Goal: Task Accomplishment & Management: Complete application form

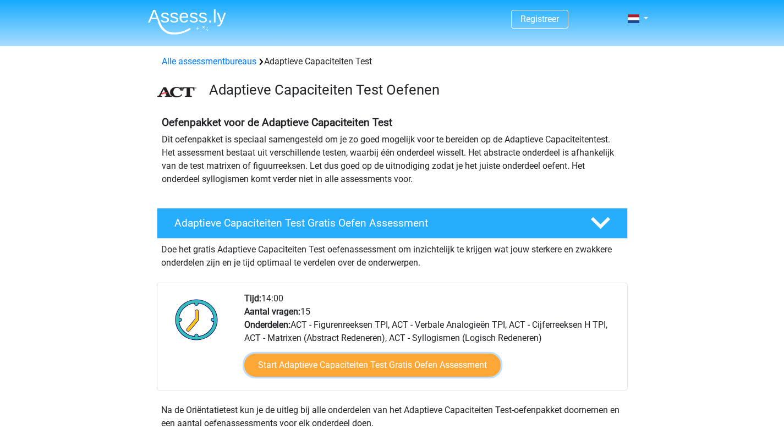
click at [321, 358] on link "Start Adaptieve Capaciteiten Test Gratis Oefen Assessment" at bounding box center [372, 365] width 256 height 23
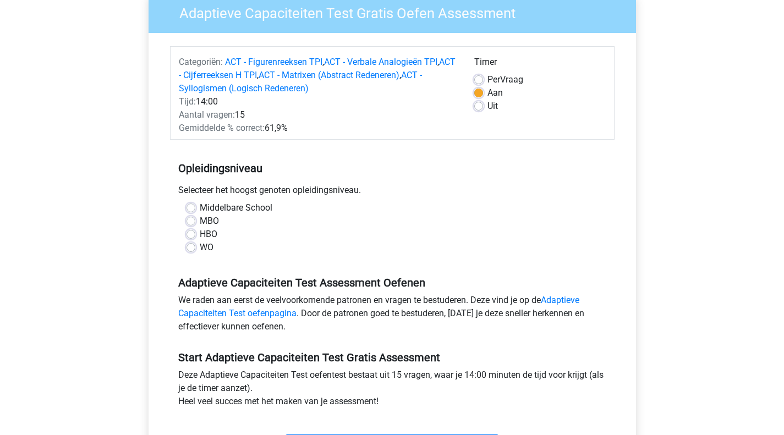
scroll to position [110, 0]
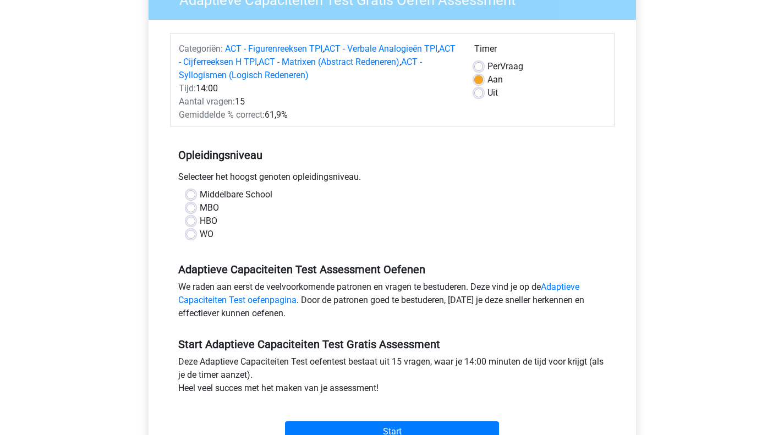
click at [201, 234] on label "WO" at bounding box center [207, 234] width 14 height 13
click at [195, 234] on input "WO" at bounding box center [191, 233] width 9 height 11
radio input "true"
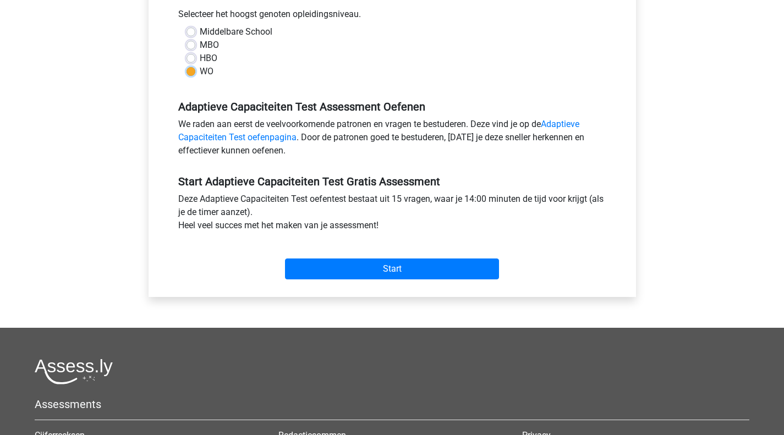
scroll to position [275, 0]
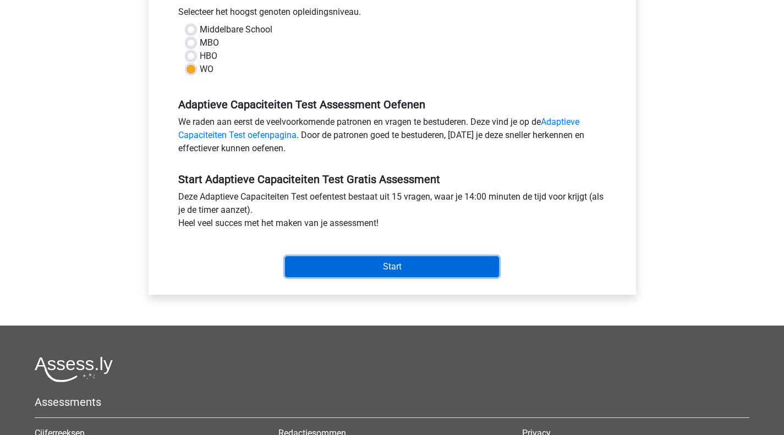
click at [368, 263] on input "Start" at bounding box center [392, 266] width 214 height 21
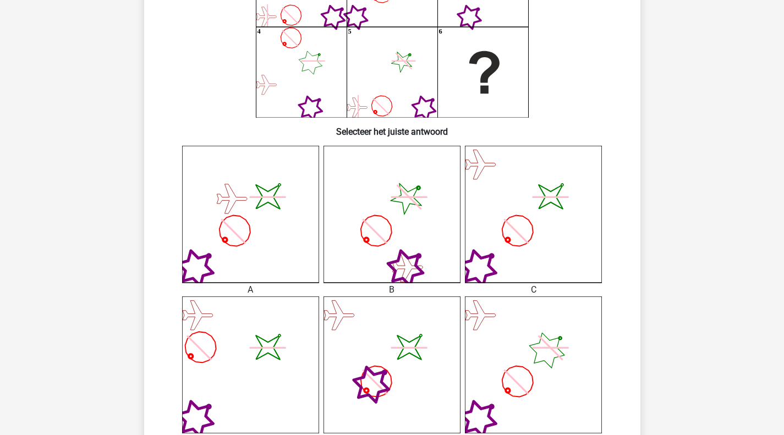
scroll to position [110, 0]
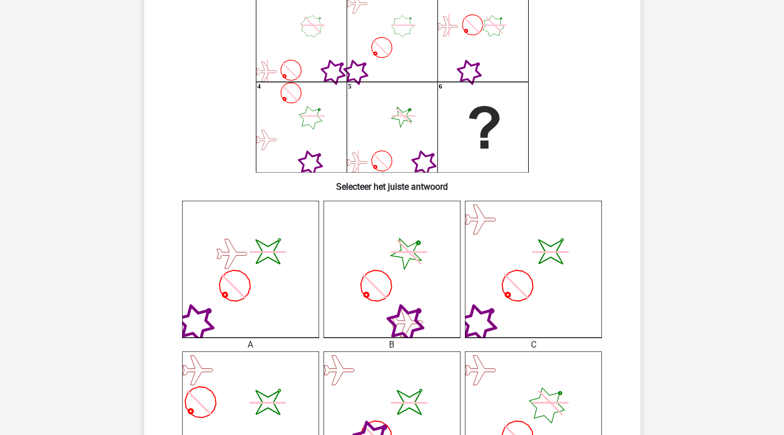
click at [231, 267] on icon "image/svg+xml" at bounding box center [250, 269] width 137 height 137
click at [213, 308] on icon at bounding box center [234, 286] width 43 height 43
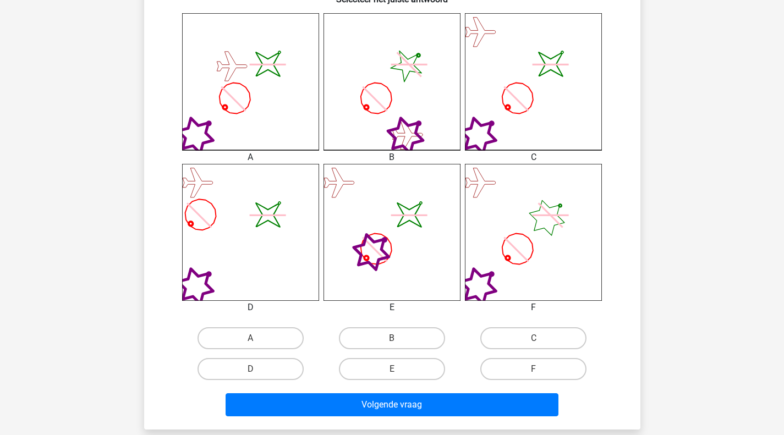
scroll to position [330, 0]
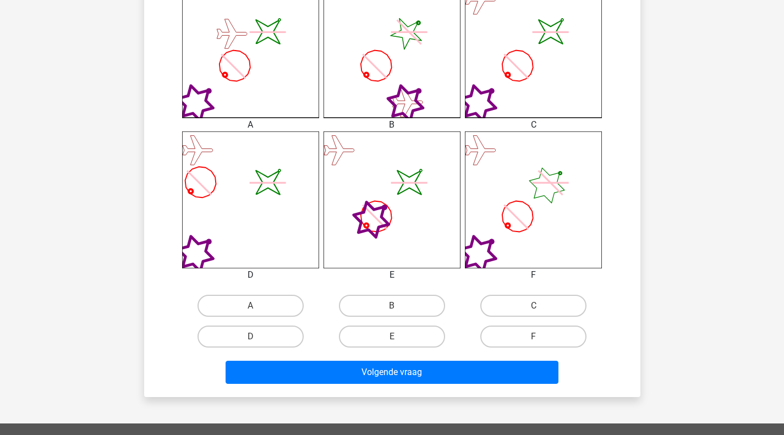
click at [251, 314] on label "A" at bounding box center [251, 306] width 106 height 22
click at [251, 313] on input "A" at bounding box center [253, 309] width 7 height 7
radio input "true"
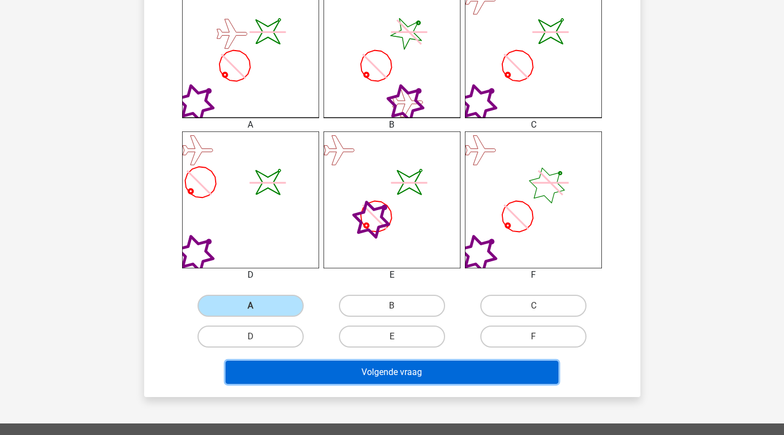
click at [416, 376] on button "Volgende vraag" at bounding box center [392, 372] width 333 height 23
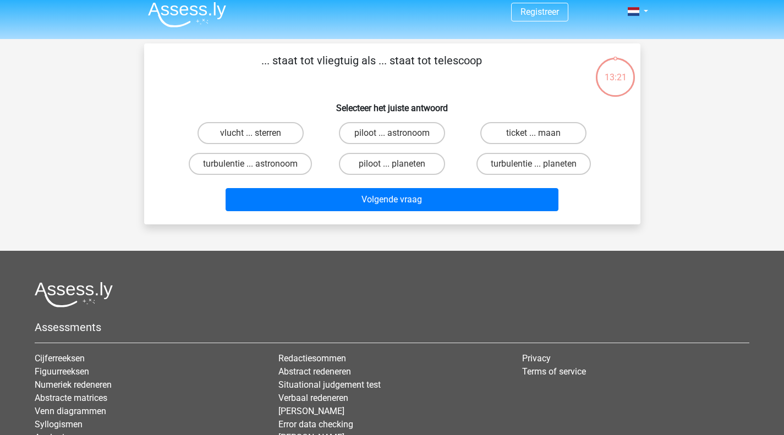
scroll to position [0, 0]
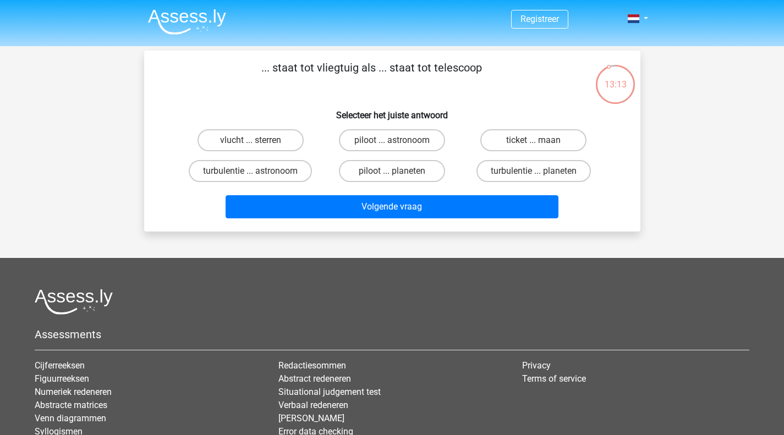
click at [240, 147] on label "vlucht ... sterren" at bounding box center [251, 140] width 106 height 22
click at [250, 147] on input "vlucht ... sterren" at bounding box center [253, 143] width 7 height 7
radio input "true"
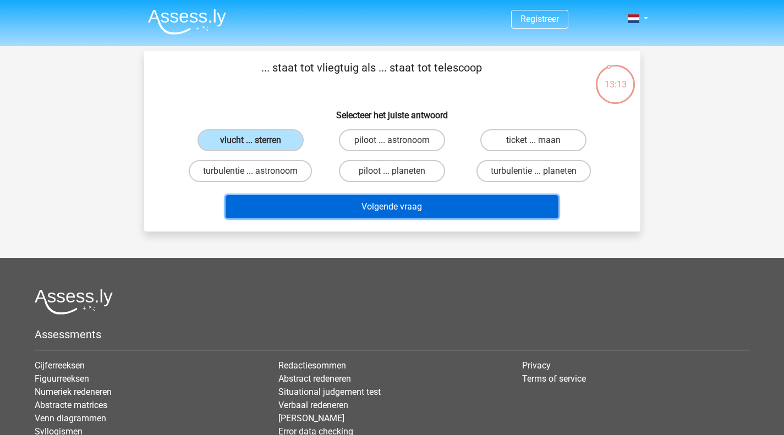
click at [341, 209] on button "Volgende vraag" at bounding box center [392, 206] width 333 height 23
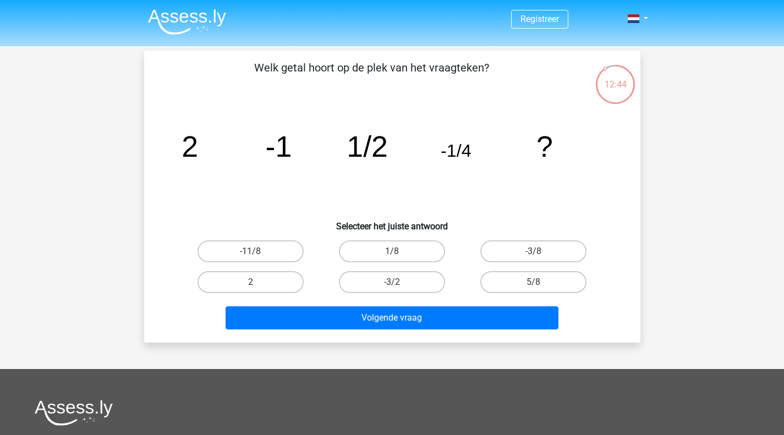
click at [529, 251] on label "-3/8" at bounding box center [533, 251] width 106 height 22
click at [534, 251] on input "-3/8" at bounding box center [537, 254] width 7 height 7
radio input "true"
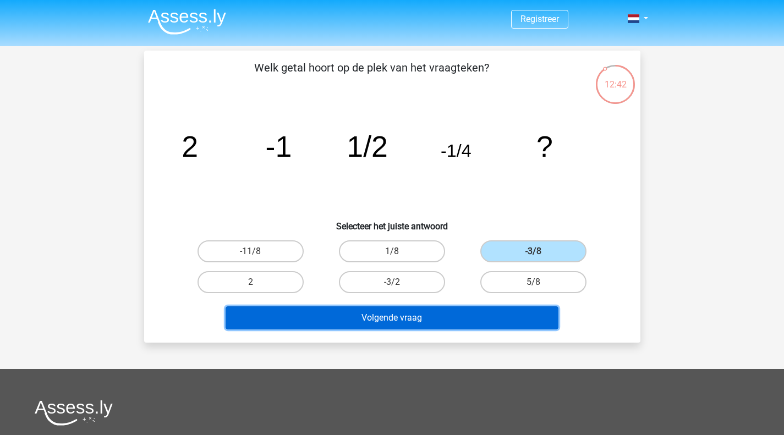
click at [382, 318] on button "Volgende vraag" at bounding box center [392, 317] width 333 height 23
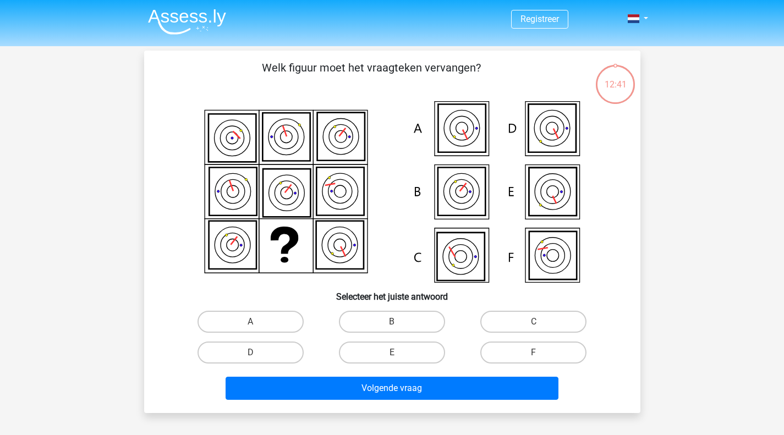
scroll to position [51, 0]
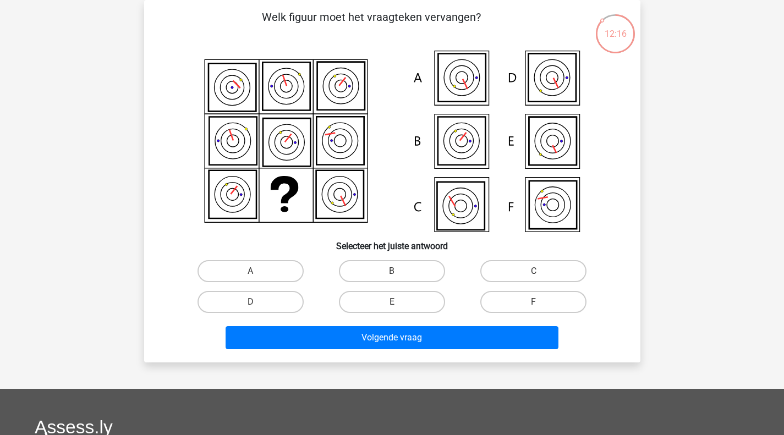
click at [544, 196] on icon at bounding box center [552, 205] width 47 height 48
click at [539, 306] on input "F" at bounding box center [537, 305] width 7 height 7
radio input "true"
click at [512, 265] on label "C" at bounding box center [533, 271] width 106 height 22
click at [534, 271] on input "C" at bounding box center [537, 274] width 7 height 7
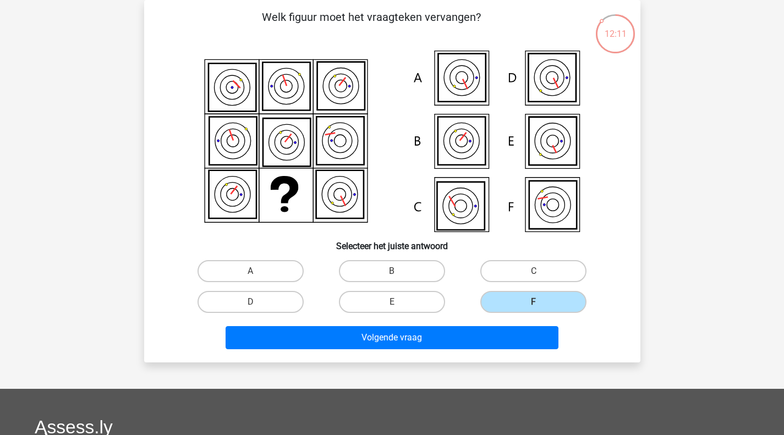
radio input "true"
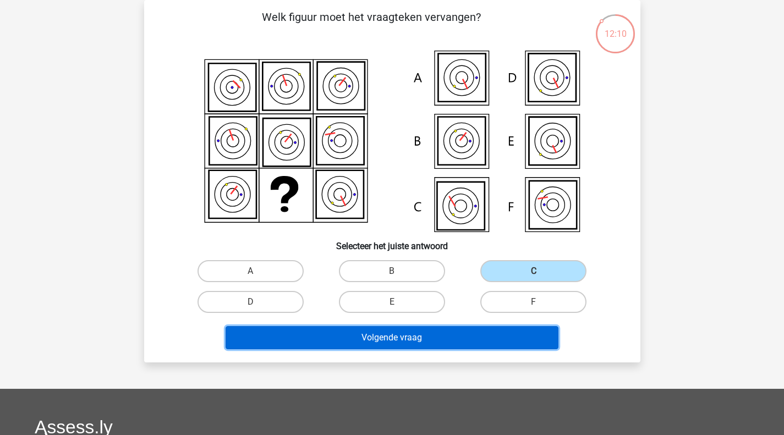
click at [444, 337] on button "Volgende vraag" at bounding box center [392, 337] width 333 height 23
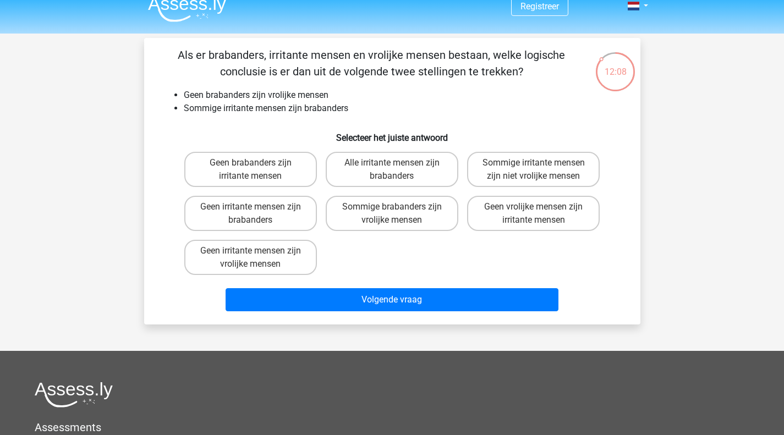
scroll to position [0, 0]
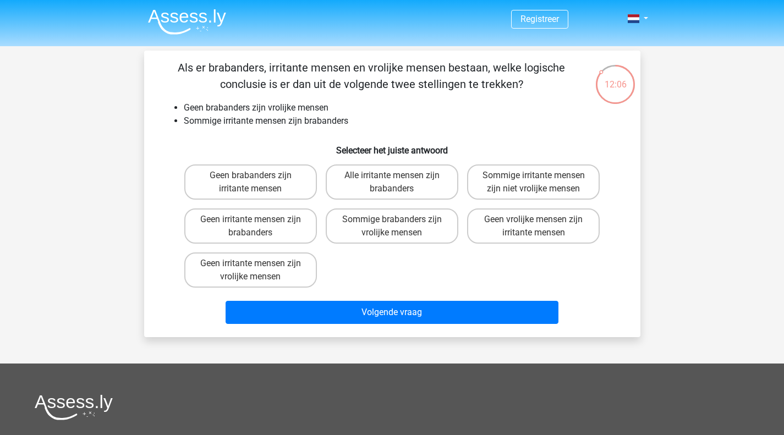
click at [312, 72] on p "Als er brabanders, irritante mensen en vrolijke mensen bestaan, welke logische …" at bounding box center [372, 75] width 420 height 33
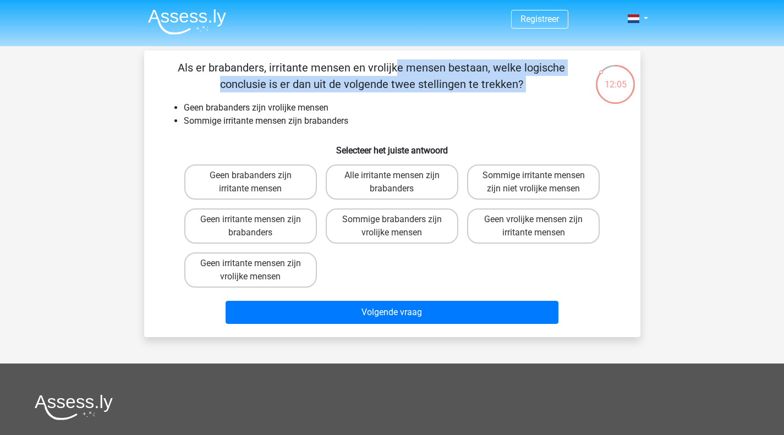
click at [312, 72] on p "Als er brabanders, irritante mensen en vrolijke mensen bestaan, welke logische …" at bounding box center [372, 75] width 420 height 33
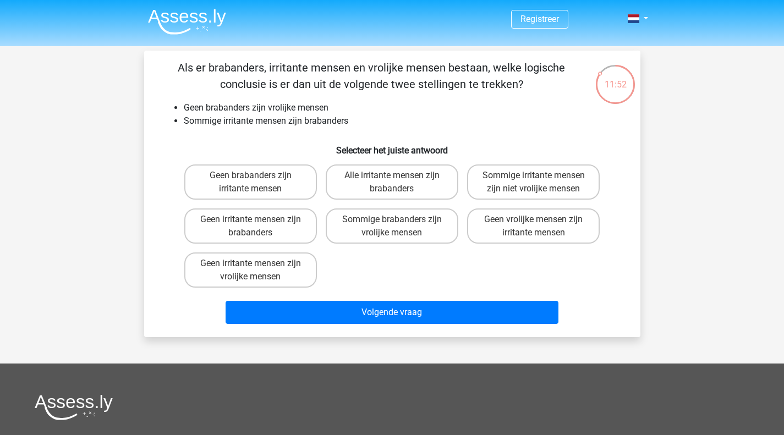
click at [253, 106] on li "Geen brabanders zijn vrolijke mensen" at bounding box center [403, 107] width 439 height 13
click at [207, 119] on li "Sommige irritante mensen zijn brabanders" at bounding box center [403, 120] width 439 height 13
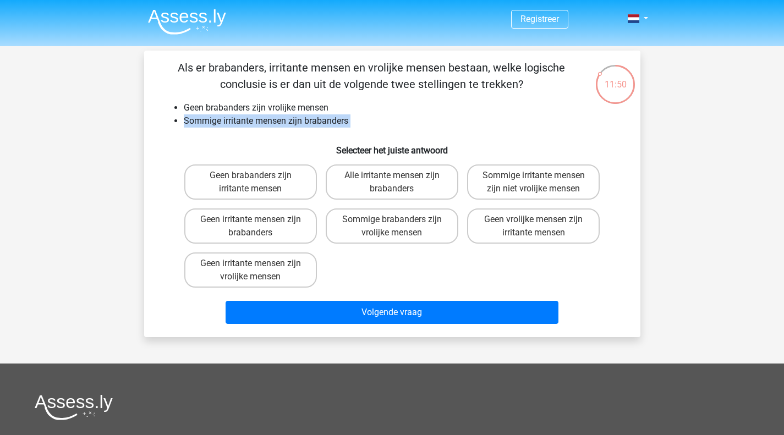
click at [207, 119] on li "Sommige irritante mensen zijn brabanders" at bounding box center [403, 120] width 439 height 13
click at [566, 187] on label "Sommige irritante mensen zijn niet vrolijke mensen" at bounding box center [533, 181] width 133 height 35
click at [541, 183] on input "Sommige irritante mensen zijn niet vrolijke mensen" at bounding box center [537, 178] width 7 height 7
radio input "true"
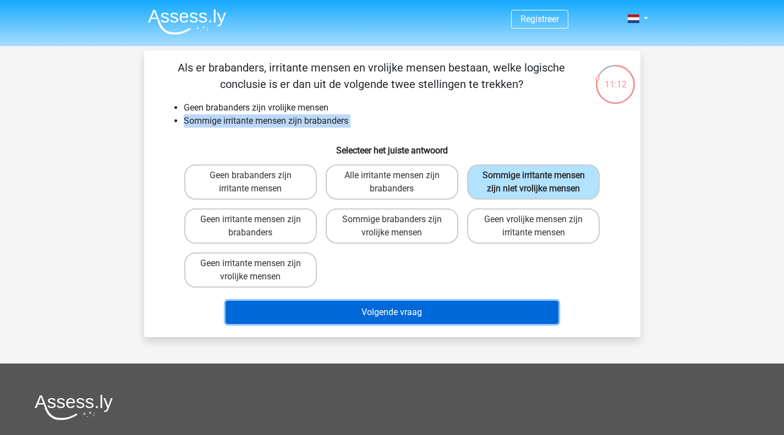
click at [371, 316] on button "Volgende vraag" at bounding box center [392, 312] width 333 height 23
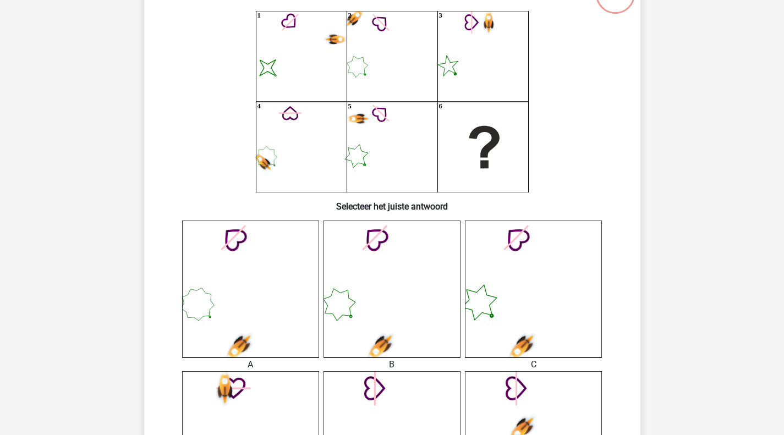
scroll to position [51, 0]
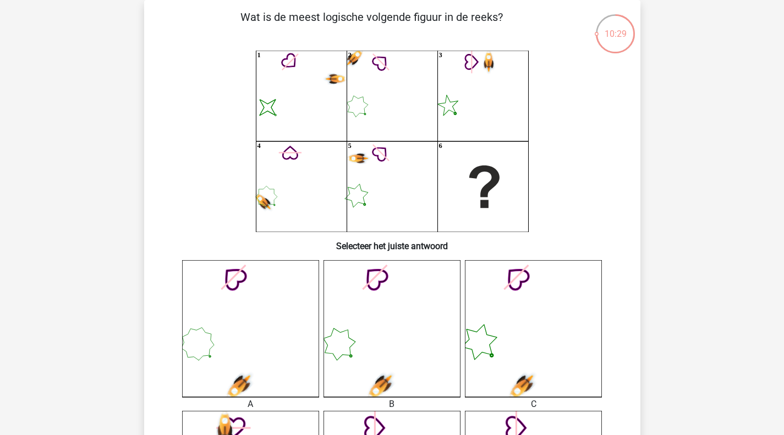
click at [369, 333] on icon at bounding box center [391, 328] width 137 height 137
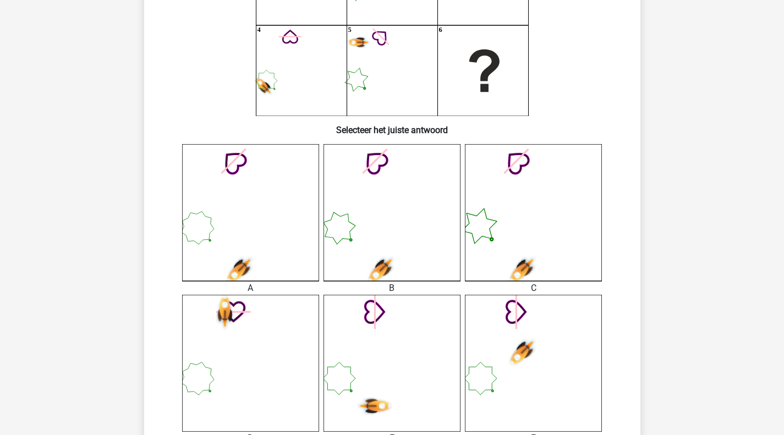
scroll to position [216, 0]
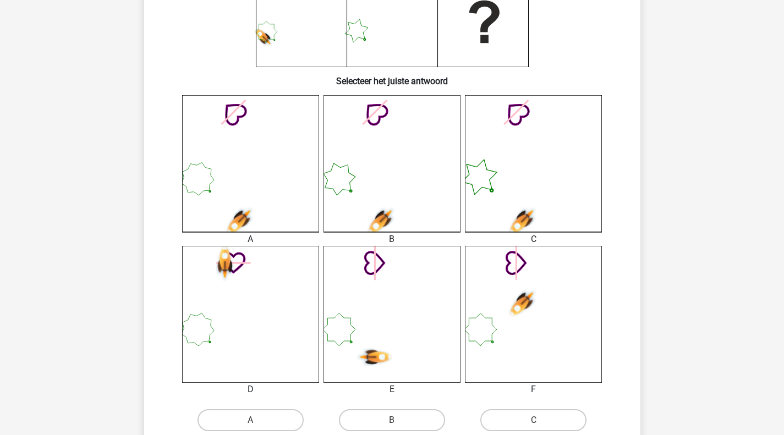
click at [402, 216] on icon at bounding box center [391, 163] width 137 height 137
click at [390, 412] on div "A B C D" at bounding box center [392, 280] width 461 height 371
click at [390, 422] on label "B" at bounding box center [392, 420] width 106 height 22
click at [392, 422] on input "B" at bounding box center [395, 423] width 7 height 7
radio input "true"
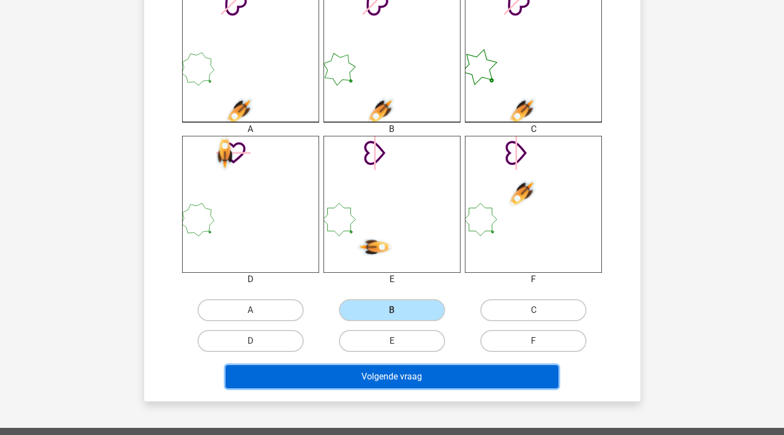
click at [418, 382] on button "Volgende vraag" at bounding box center [392, 376] width 333 height 23
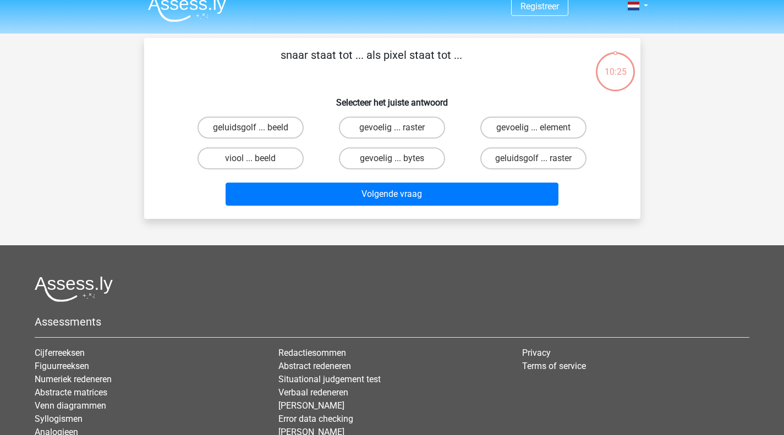
scroll to position [0, 0]
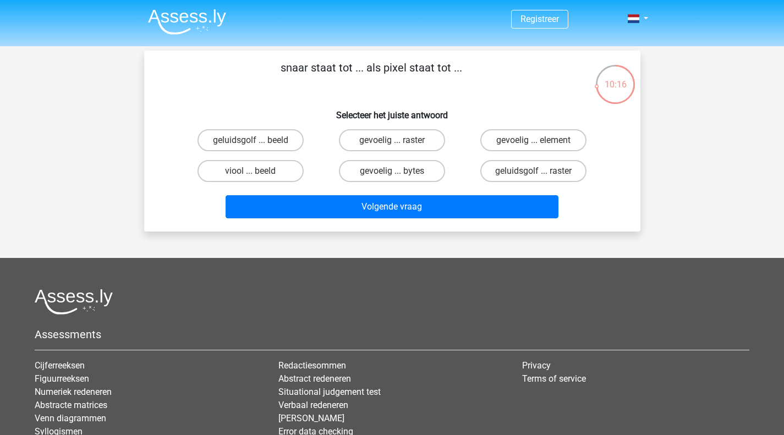
click at [238, 173] on label "viool ... beeld" at bounding box center [251, 171] width 106 height 22
click at [250, 173] on input "viool ... beeld" at bounding box center [253, 174] width 7 height 7
radio input "true"
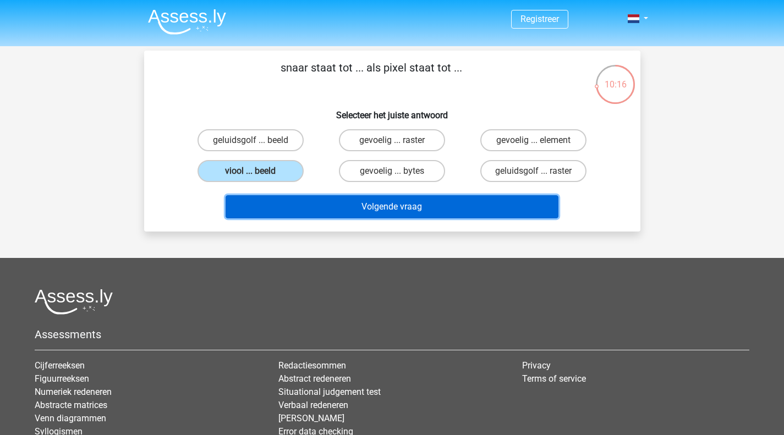
click at [423, 213] on button "Volgende vraag" at bounding box center [392, 206] width 333 height 23
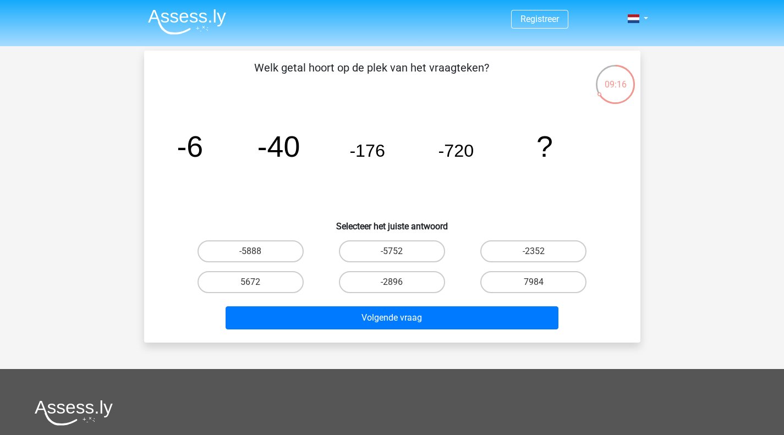
click at [548, 254] on label "-2352" at bounding box center [533, 251] width 106 height 22
click at [541, 254] on input "-2352" at bounding box center [537, 254] width 7 height 7
radio input "true"
click at [407, 278] on label "-2896" at bounding box center [392, 282] width 106 height 22
click at [399, 282] on input "-2896" at bounding box center [395, 285] width 7 height 7
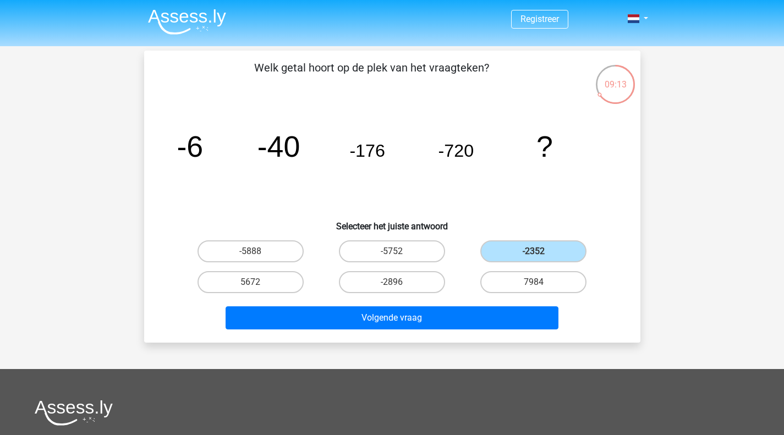
radio input "true"
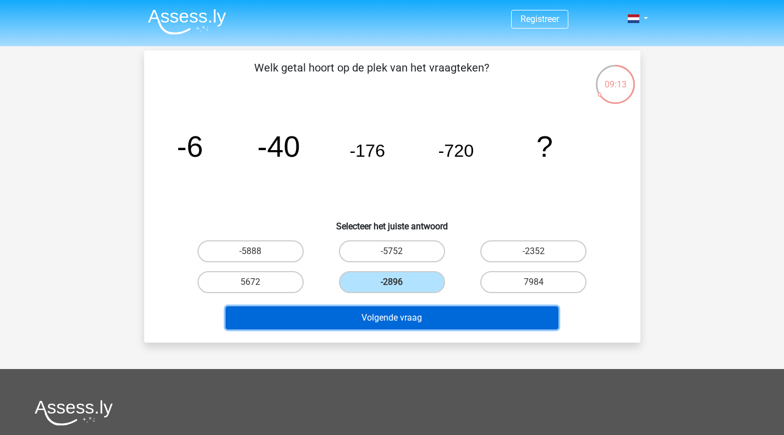
click at [361, 321] on button "Volgende vraag" at bounding box center [392, 317] width 333 height 23
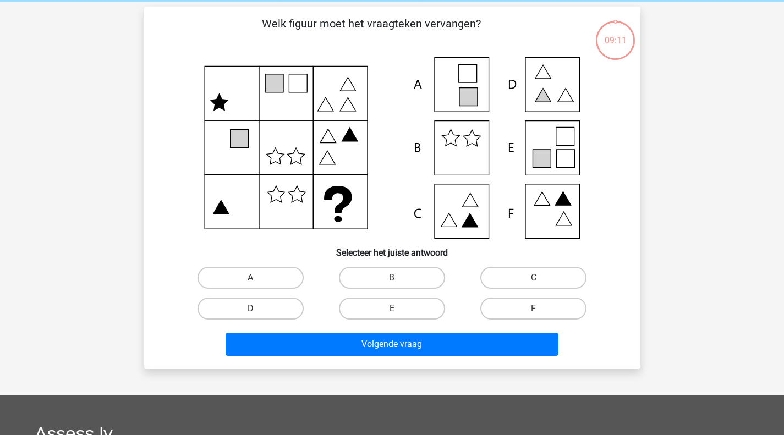
scroll to position [51, 0]
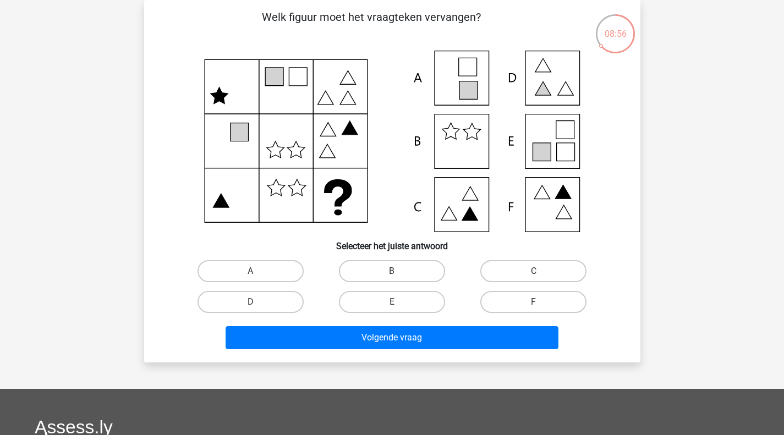
click at [463, 201] on icon at bounding box center [392, 142] width 443 height 182
click at [571, 273] on label "C" at bounding box center [533, 271] width 106 height 22
click at [541, 273] on input "C" at bounding box center [537, 274] width 7 height 7
radio input "true"
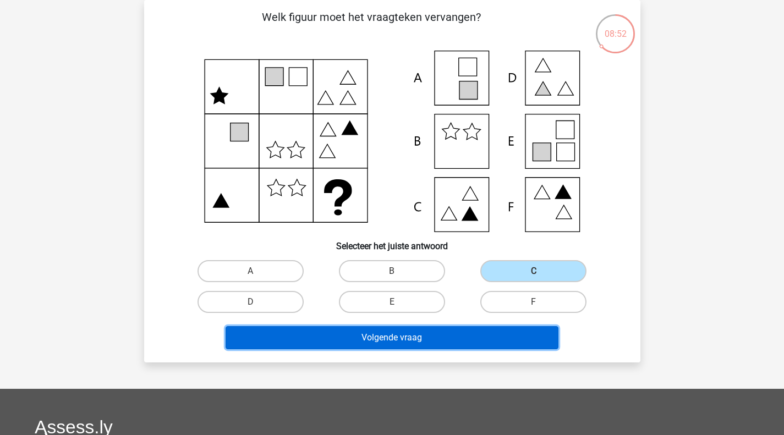
click at [410, 344] on button "Volgende vraag" at bounding box center [392, 337] width 333 height 23
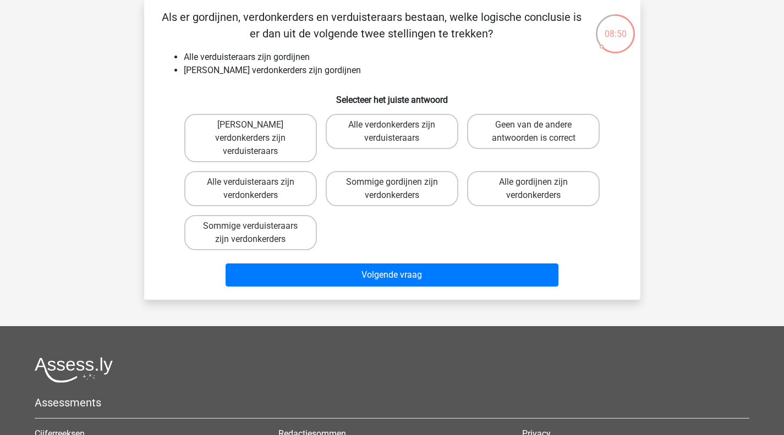
click at [325, 18] on p "Als er gordijnen, verdonkerders en verduisteraars bestaan, welke logische concl…" at bounding box center [372, 25] width 420 height 33
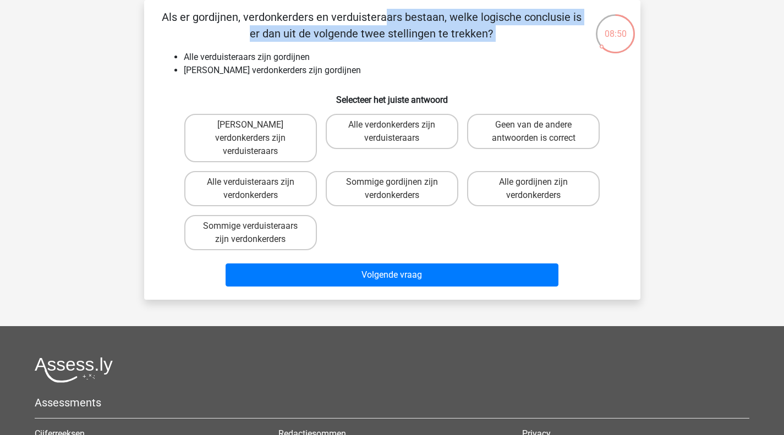
click at [325, 18] on p "Als er gordijnen, verdonkerders en verduisteraars bestaan, welke logische concl…" at bounding box center [372, 25] width 420 height 33
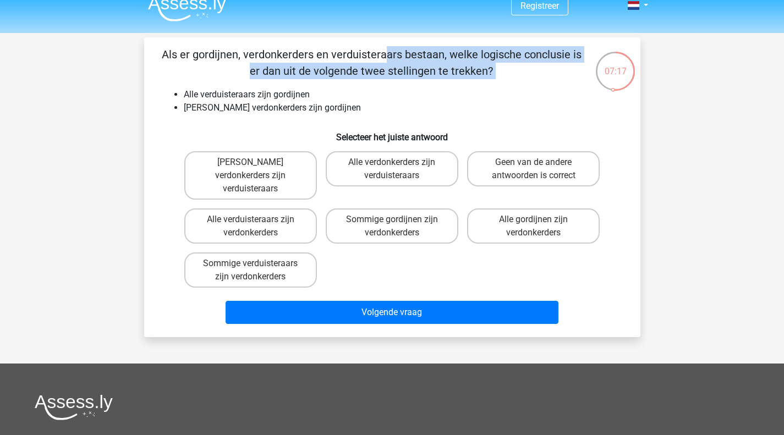
scroll to position [0, 0]
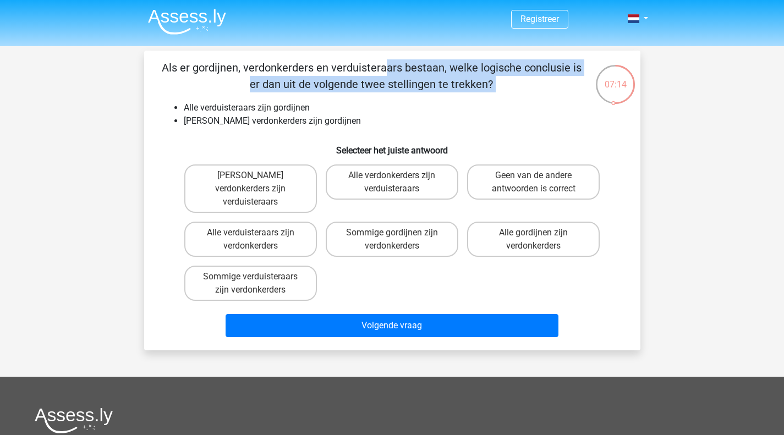
click at [280, 68] on p "Als er gordijnen, verdonkerders en verduisteraars bestaan, welke logische concl…" at bounding box center [372, 75] width 420 height 33
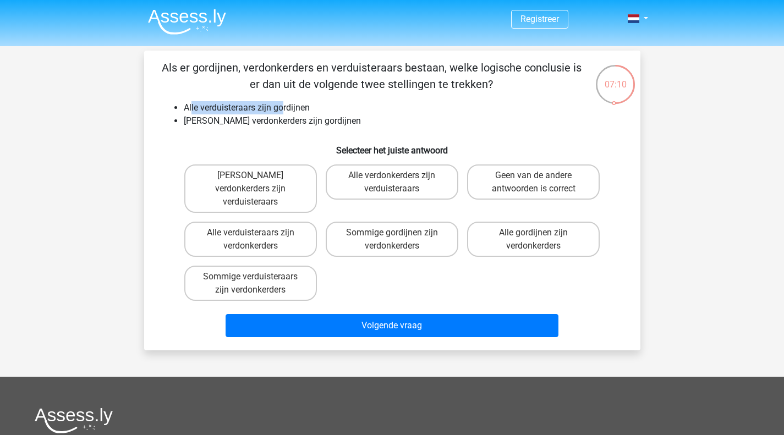
drag, startPoint x: 192, startPoint y: 109, endPoint x: 354, endPoint y: 109, distance: 162.3
click at [297, 109] on li "Alle verduisteraars zijn gordijnen" at bounding box center [403, 107] width 439 height 13
click at [354, 109] on li "Alle verduisteraars zijn gordijnen" at bounding box center [403, 107] width 439 height 13
drag, startPoint x: 233, startPoint y: 109, endPoint x: 161, endPoint y: 109, distance: 72.1
click at [161, 109] on div "Als er gordijnen, verdonkerders en verduisteraars bestaan, welke logische concl…" at bounding box center [392, 200] width 487 height 282
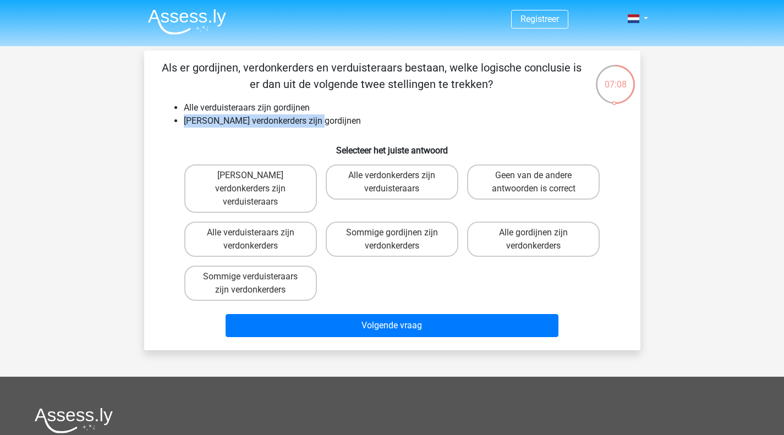
drag, startPoint x: 184, startPoint y: 116, endPoint x: 327, endPoint y: 116, distance: 142.5
click at [327, 116] on li "[PERSON_NAME] verdonkerders zijn gordijnen" at bounding box center [403, 120] width 439 height 13
click at [327, 131] on div "Als er gordijnen, verdonkerders en verduisteraars bestaan, welke logische concl…" at bounding box center [392, 200] width 487 height 282
click at [256, 188] on label "Geen verdonkerders zijn verduisteraars" at bounding box center [250, 188] width 133 height 48
click at [256, 183] on input "Geen verdonkerders zijn verduisteraars" at bounding box center [253, 178] width 7 height 7
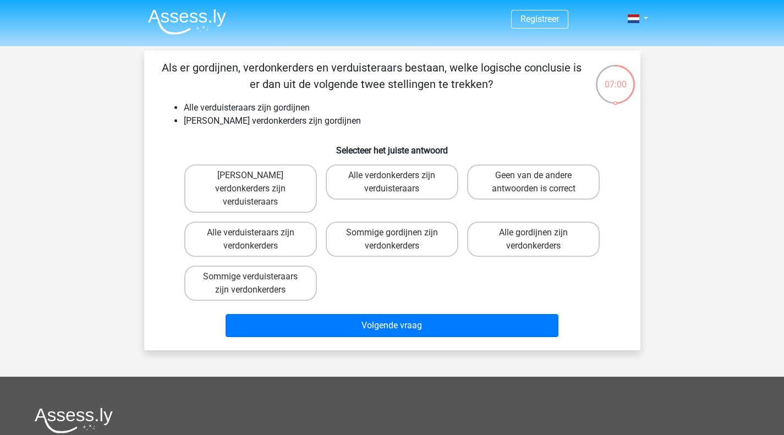
radio input "true"
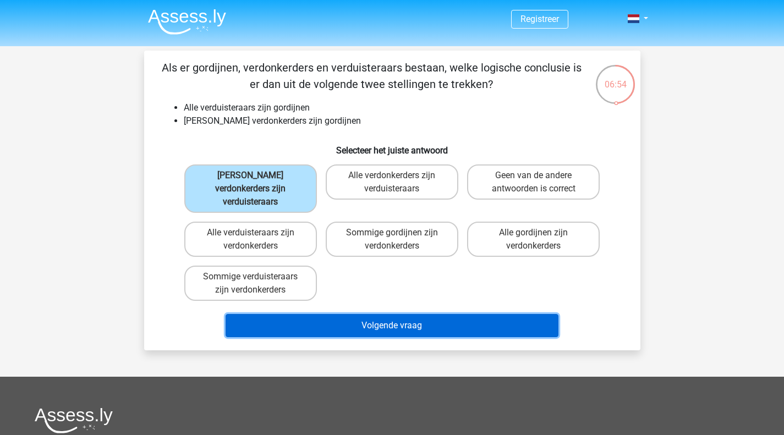
click at [351, 314] on button "Volgende vraag" at bounding box center [392, 325] width 333 height 23
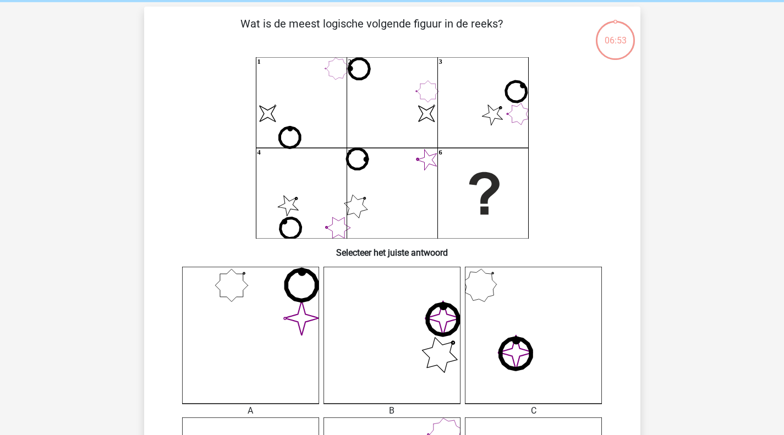
scroll to position [51, 0]
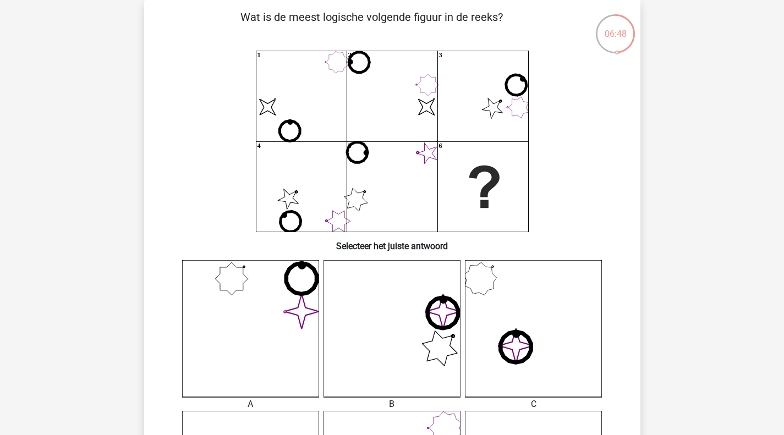
drag, startPoint x: 412, startPoint y: 14, endPoint x: 497, endPoint y: 20, distance: 84.9
click at [497, 20] on p "Wat is de meest logische volgende figuur in de reeks?" at bounding box center [372, 25] width 420 height 33
copy p "figuur in de reeks"
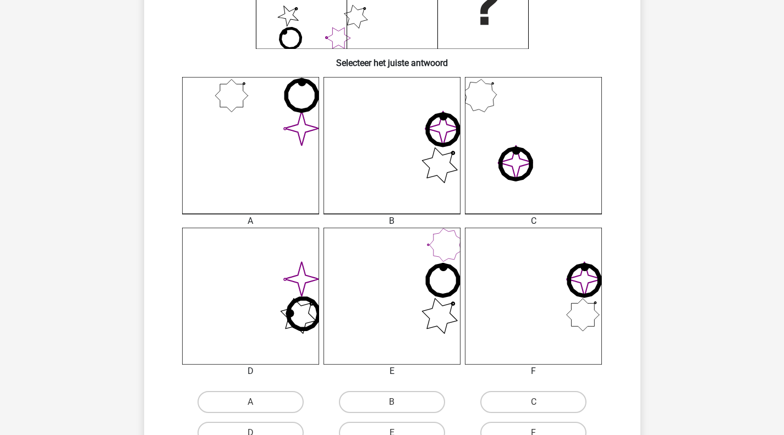
scroll to position [271, 0]
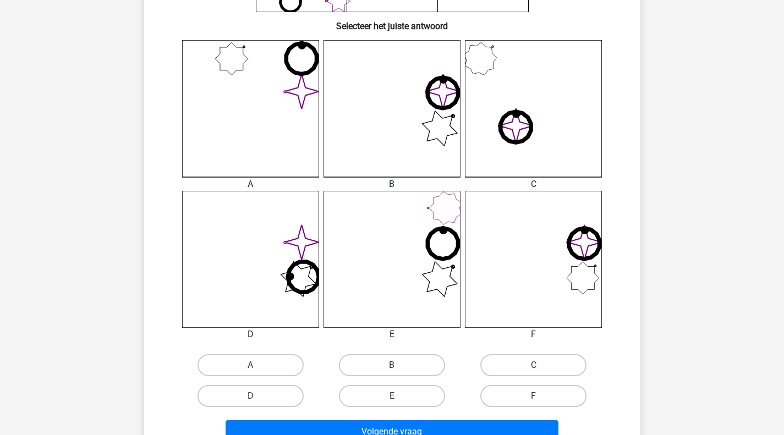
click at [401, 394] on label "E" at bounding box center [392, 396] width 106 height 22
click at [399, 396] on input "E" at bounding box center [395, 399] width 7 height 7
radio input "true"
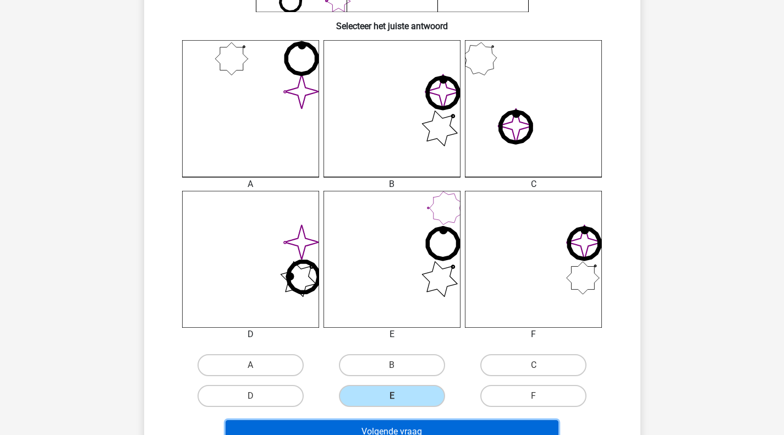
click at [402, 431] on button "Volgende vraag" at bounding box center [392, 431] width 333 height 23
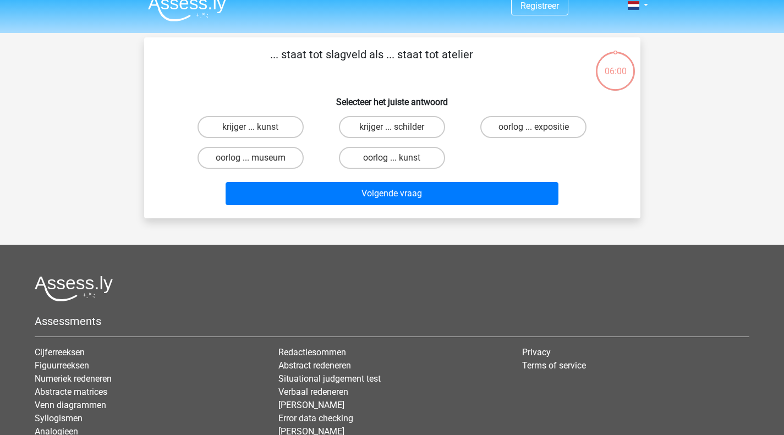
scroll to position [0, 0]
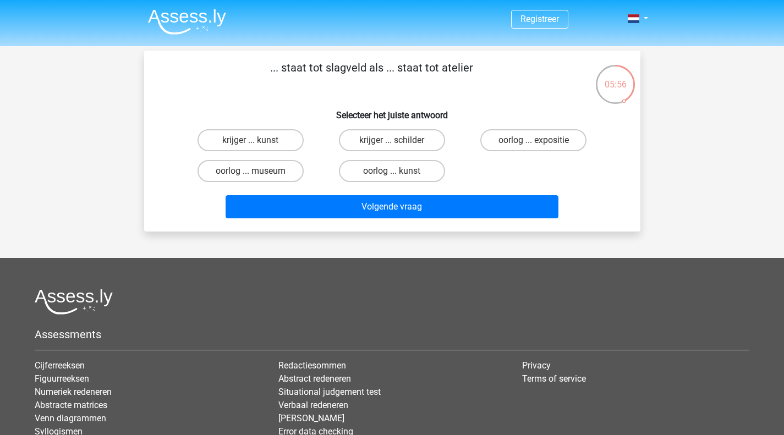
click at [240, 145] on label "krijger ... kunst" at bounding box center [251, 140] width 106 height 22
click at [250, 145] on input "krijger ... kunst" at bounding box center [253, 143] width 7 height 7
radio input "true"
click at [413, 142] on label "krijger ... schilder" at bounding box center [392, 140] width 106 height 22
click at [399, 142] on input "krijger ... schilder" at bounding box center [395, 143] width 7 height 7
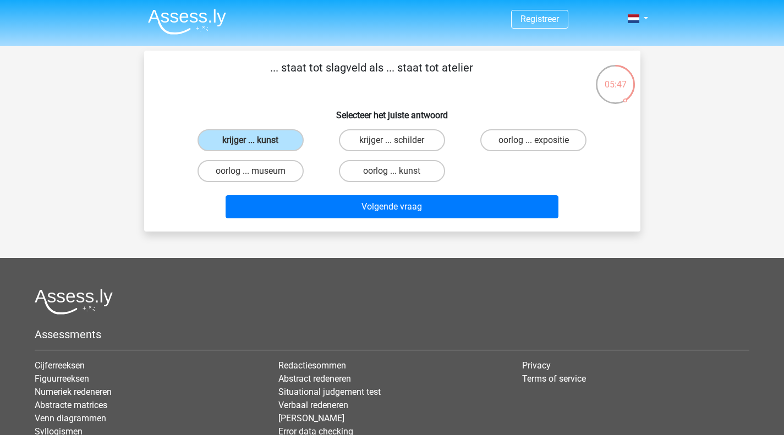
radio input "true"
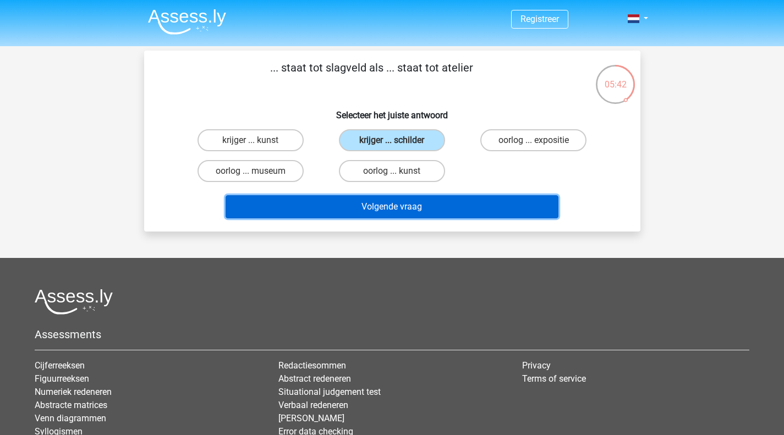
click at [392, 209] on button "Volgende vraag" at bounding box center [392, 206] width 333 height 23
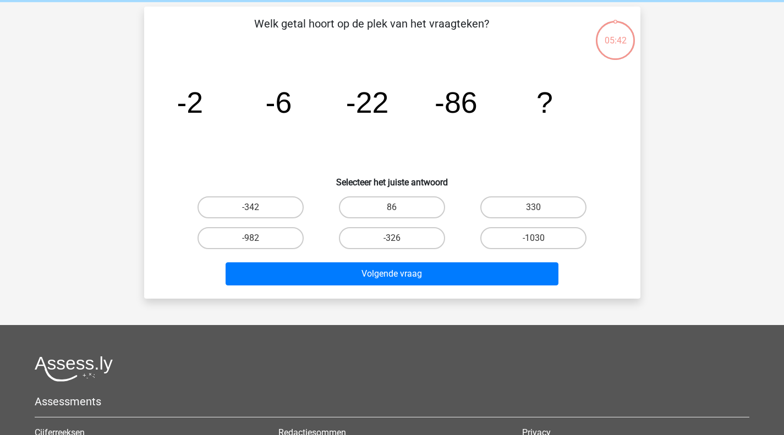
scroll to position [51, 0]
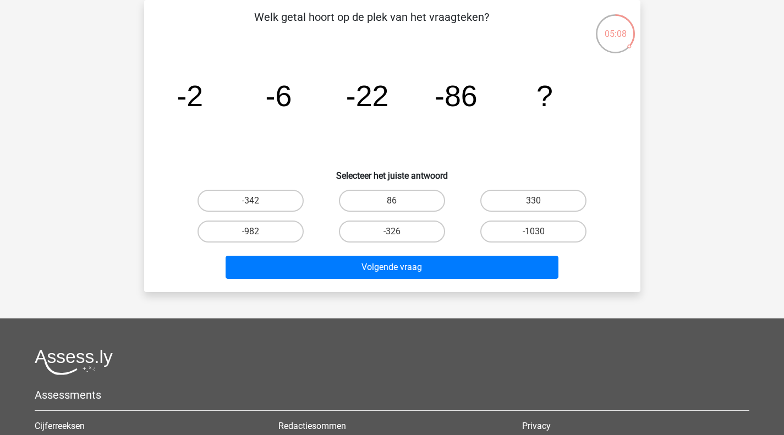
click at [369, 237] on label "-326" at bounding box center [392, 232] width 106 height 22
click at [392, 237] on input "-326" at bounding box center [395, 235] width 7 height 7
radio input "true"
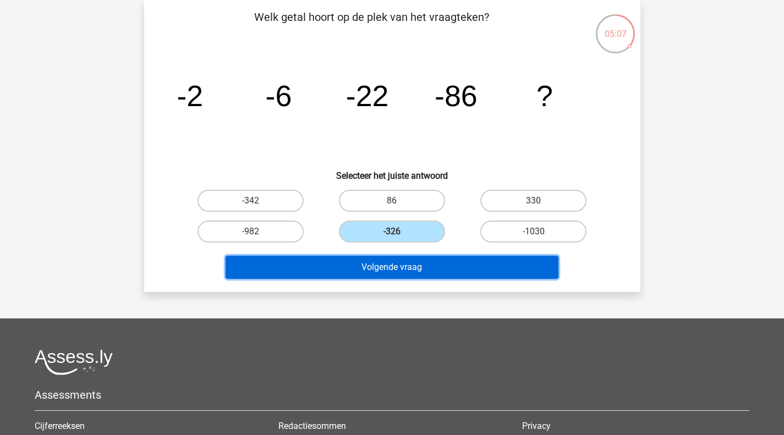
click at [371, 259] on button "Volgende vraag" at bounding box center [392, 267] width 333 height 23
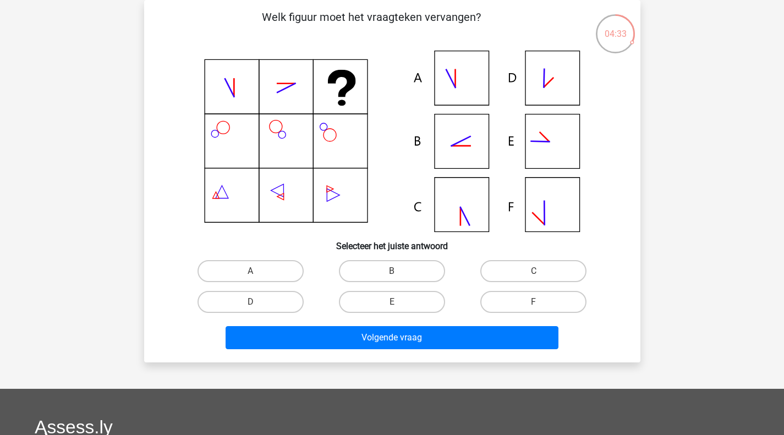
click at [380, 277] on label "B" at bounding box center [392, 271] width 106 height 22
click at [392, 277] on input "B" at bounding box center [395, 274] width 7 height 7
radio input "true"
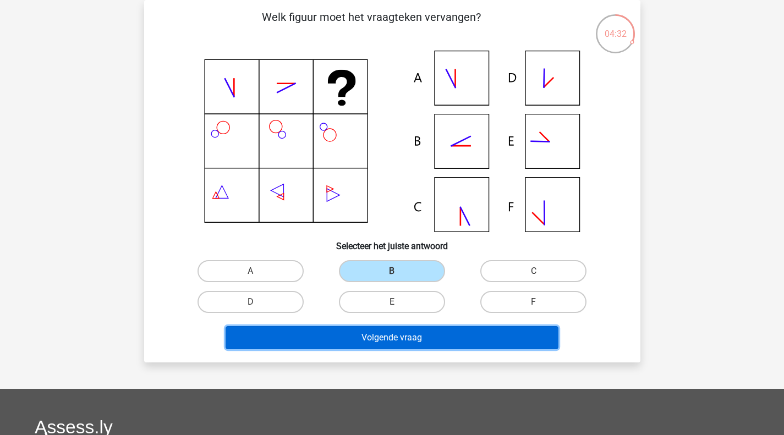
click at [390, 333] on button "Volgende vraag" at bounding box center [392, 337] width 333 height 23
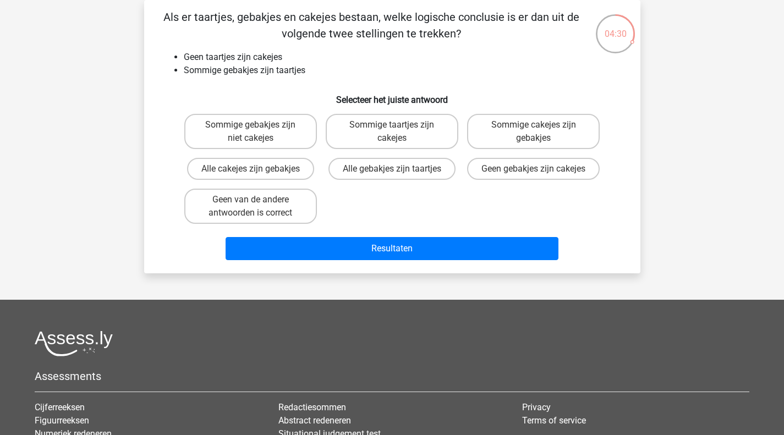
click at [283, 14] on p "Als er taartjes, gebakjes en cakejes bestaan, welke logische conclusie is er da…" at bounding box center [372, 25] width 420 height 33
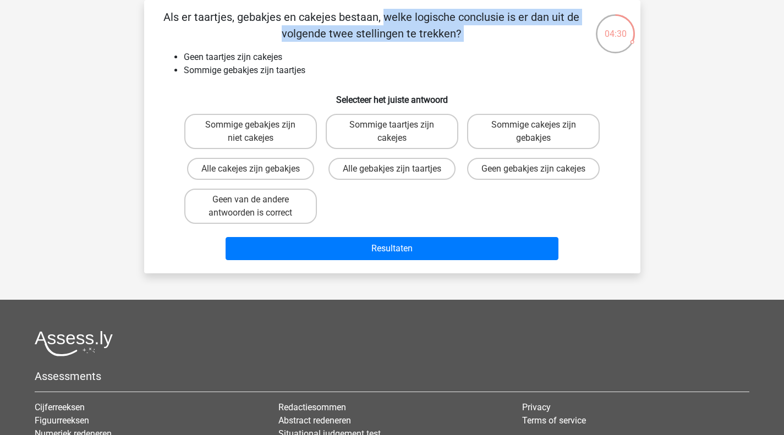
click at [283, 14] on p "Als er taartjes, gebakjes en cakejes bestaan, welke logische conclusie is er da…" at bounding box center [372, 25] width 420 height 33
click at [315, 17] on p "Als er taartjes, gebakjes en cakejes bestaan, welke logische conclusie is er da…" at bounding box center [372, 25] width 420 height 33
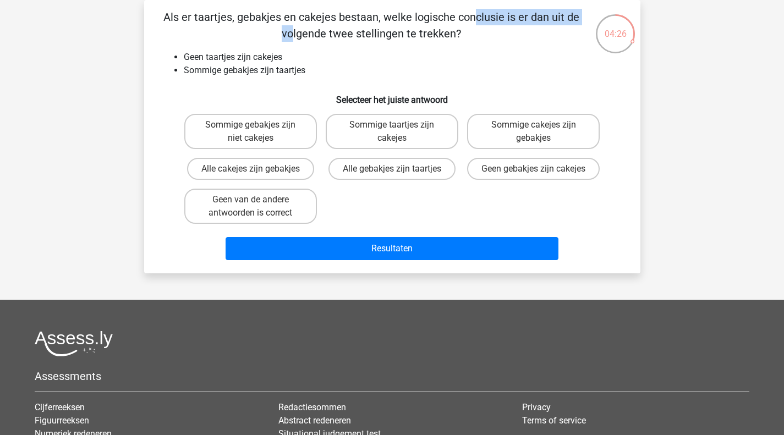
drag, startPoint x: 377, startPoint y: 18, endPoint x: 242, endPoint y: 18, distance: 135.3
click at [242, 18] on p "Als er taartjes, gebakjes en cakejes bestaan, welke logische conclusie is er da…" at bounding box center [372, 25] width 420 height 33
drag, startPoint x: 189, startPoint y: 54, endPoint x: 284, endPoint y: 54, distance: 95.2
click at [284, 54] on li "Geen taartjes zijn cakejes" at bounding box center [403, 57] width 439 height 13
click at [276, 137] on label "Sommige gebakjes zijn niet cakejes" at bounding box center [250, 131] width 133 height 35
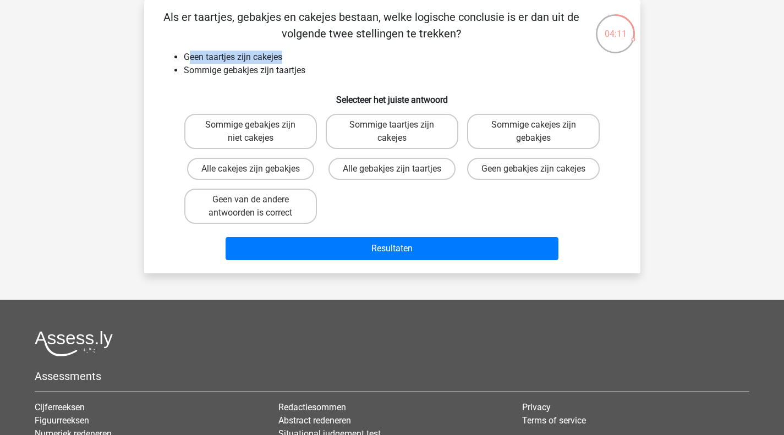
click at [257, 132] on input "Sommige gebakjes zijn niet cakejes" at bounding box center [253, 128] width 7 height 7
radio input "true"
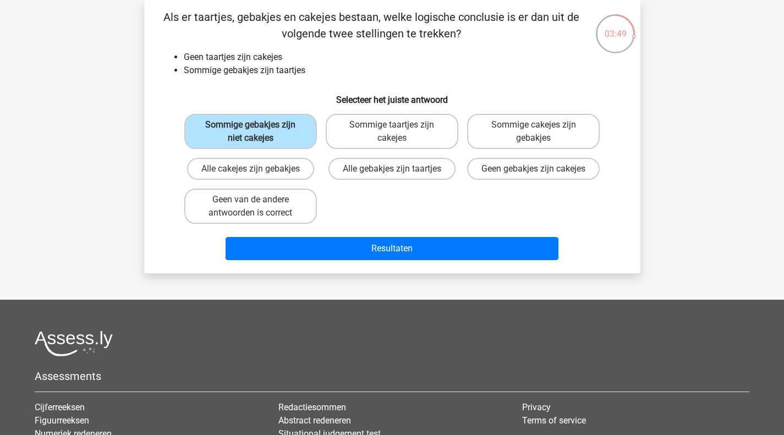
click at [326, 244] on div "Resultaten" at bounding box center [392, 246] width 461 height 36
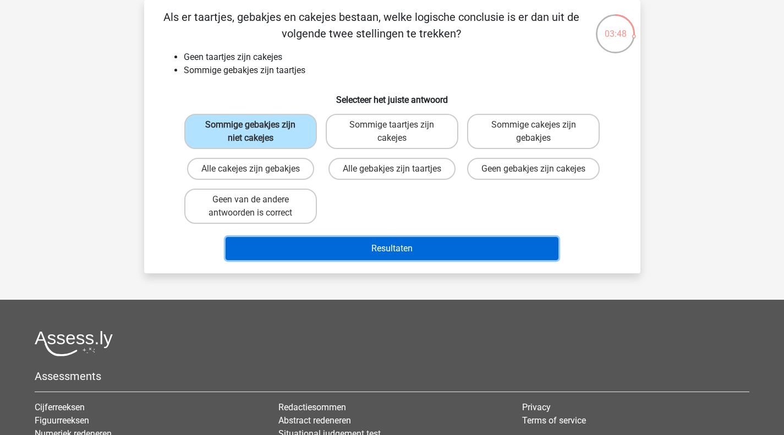
click at [370, 260] on button "Resultaten" at bounding box center [392, 248] width 333 height 23
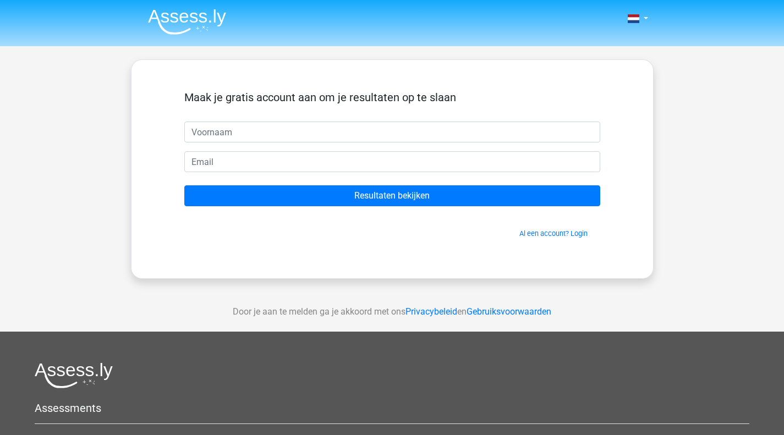
click at [221, 131] on input "text" at bounding box center [392, 132] width 416 height 21
type input "thyrza"
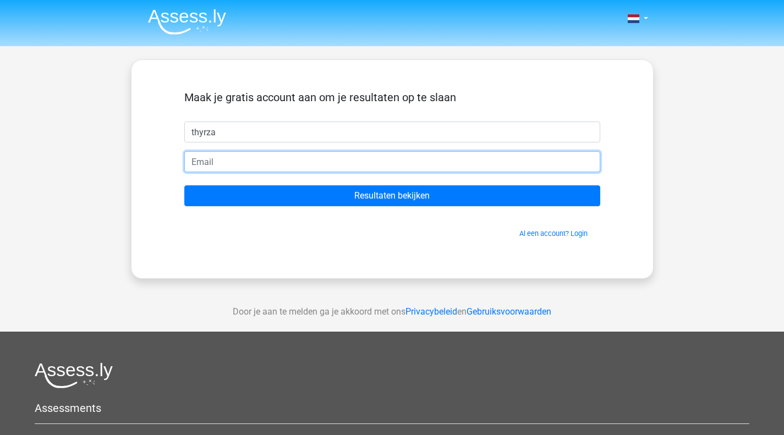
click at [226, 160] on input "email" at bounding box center [392, 161] width 416 height 21
type input "b"
type input "thyrzaxx@hotmail.com"
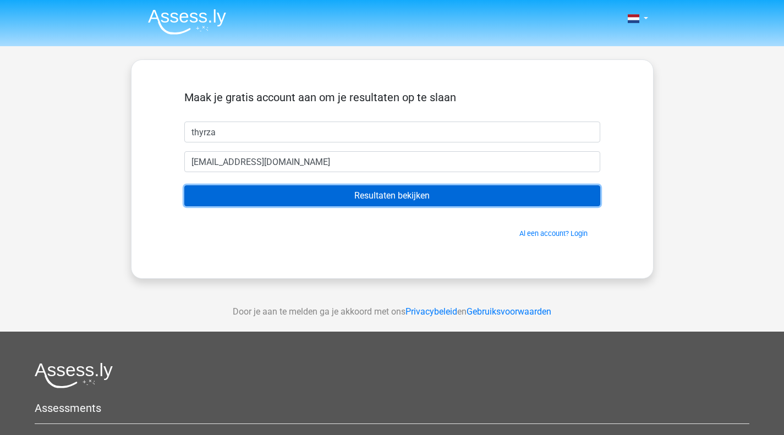
click at [392, 202] on input "Resultaten bekijken" at bounding box center [392, 195] width 416 height 21
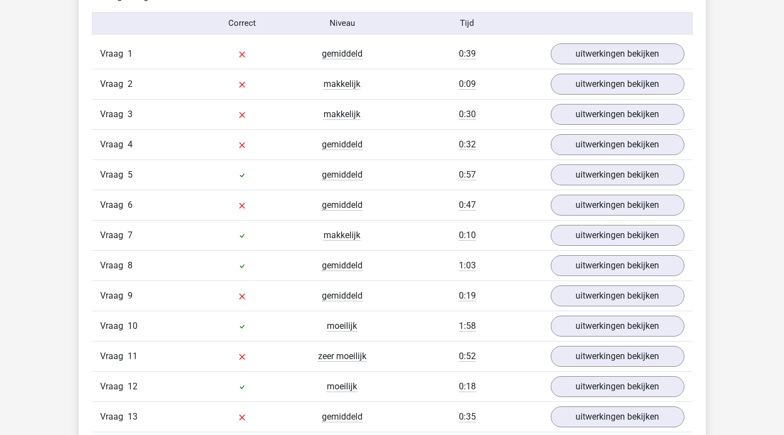
scroll to position [1265, 0]
click at [618, 56] on link "uitwerkingen bekijken" at bounding box center [618, 52] width 134 height 21
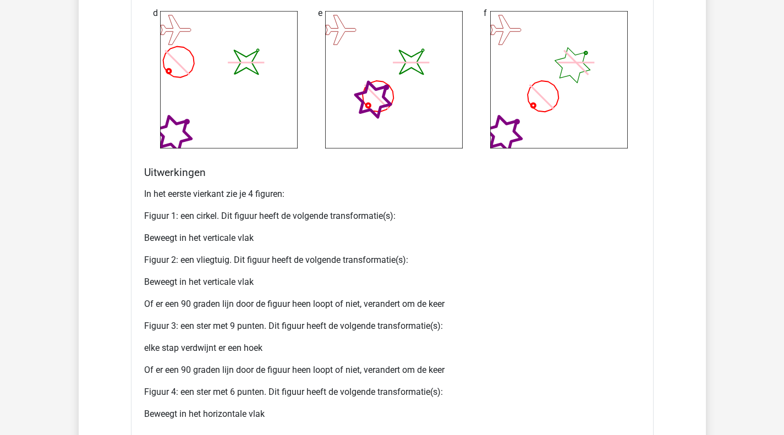
scroll to position [1760, 0]
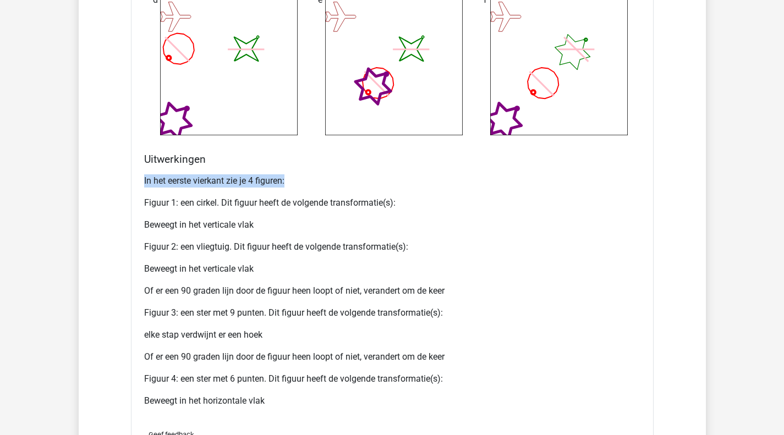
drag, startPoint x: 144, startPoint y: 181, endPoint x: 317, endPoint y: 181, distance: 173.3
click at [317, 181] on p "In het eerste vierkant zie je 4 figuren:" at bounding box center [392, 180] width 496 height 13
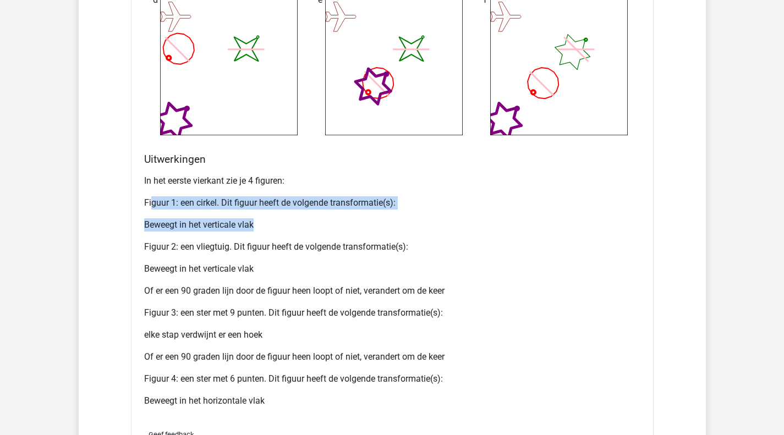
drag, startPoint x: 152, startPoint y: 203, endPoint x: 422, endPoint y: 221, distance: 270.2
click at [422, 221] on div "In het eerste vierkant zie je 4 figuren: Figuur 1: een cirkel. Dit figuur heeft…" at bounding box center [392, 295] width 496 height 251
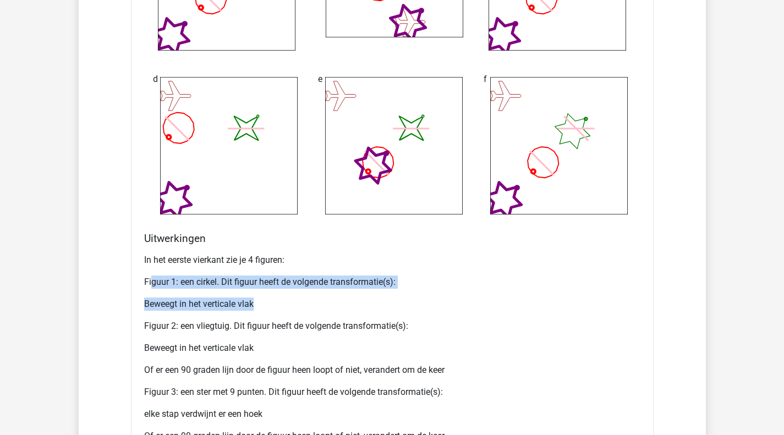
scroll to position [1705, 0]
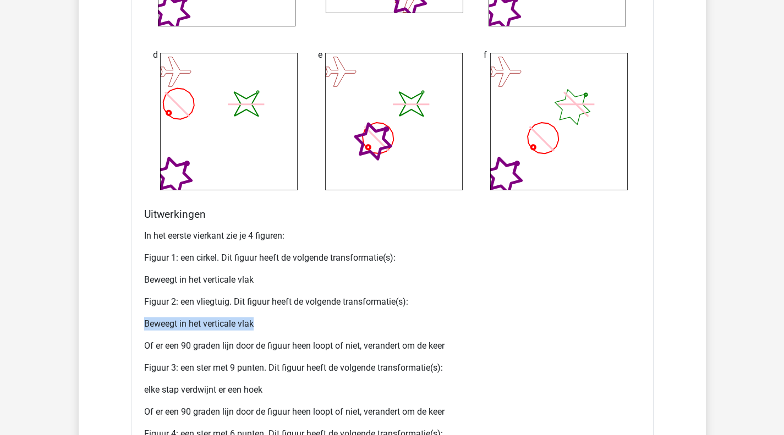
drag, startPoint x: 162, startPoint y: 311, endPoint x: 125, endPoint y: 318, distance: 37.5
click at [125, 318] on div "Vraag 1 gemiddeld 0:39 uitwerkingen bekijken Wat is de meest logische volgende …" at bounding box center [392, 280] width 584 height 1365
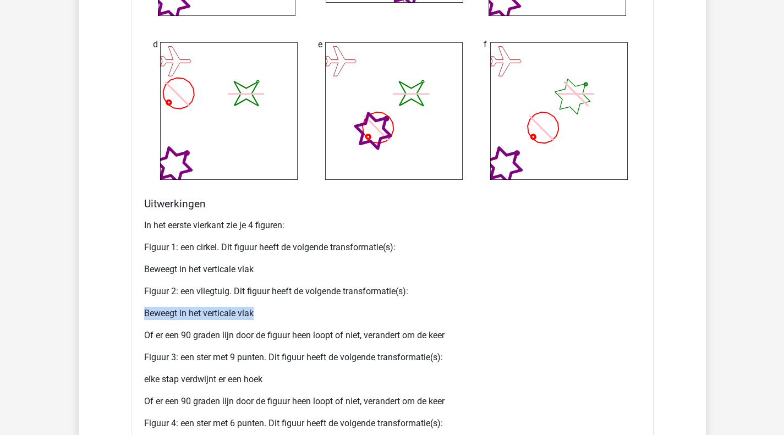
scroll to position [1871, 0]
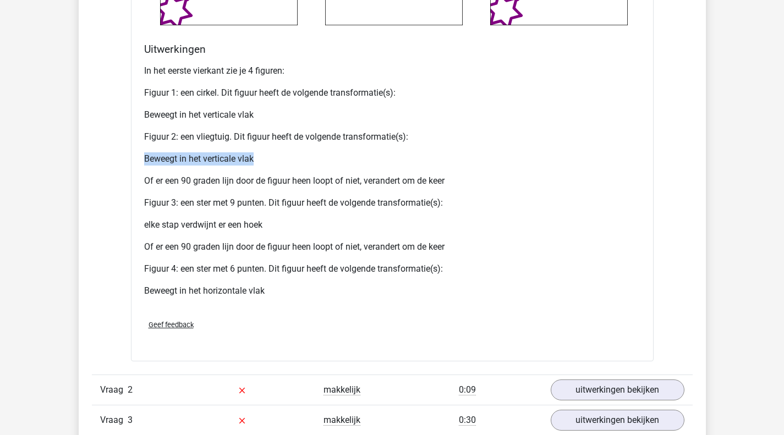
drag, startPoint x: 148, startPoint y: 179, endPoint x: 456, endPoint y: 184, distance: 308.1
click at [456, 184] on p "Of er een 90 graden lijn door de figuur heen loopt of niet, verandert om de keer" at bounding box center [392, 180] width 496 height 13
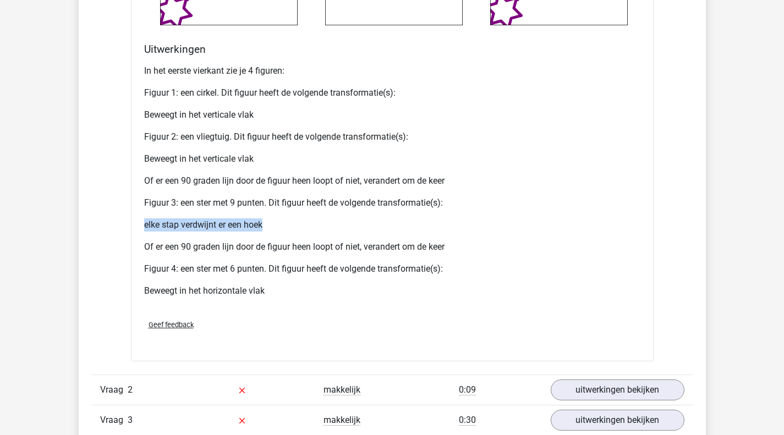
drag, startPoint x: 273, startPoint y: 217, endPoint x: 135, endPoint y: 224, distance: 138.3
click at [195, 246] on p "Of er een 90 graden lijn door de figuur heen loopt of niet, verandert om de keer" at bounding box center [392, 246] width 496 height 13
click at [237, 229] on p "elke stap verdwijnt er een hoek" at bounding box center [392, 224] width 496 height 13
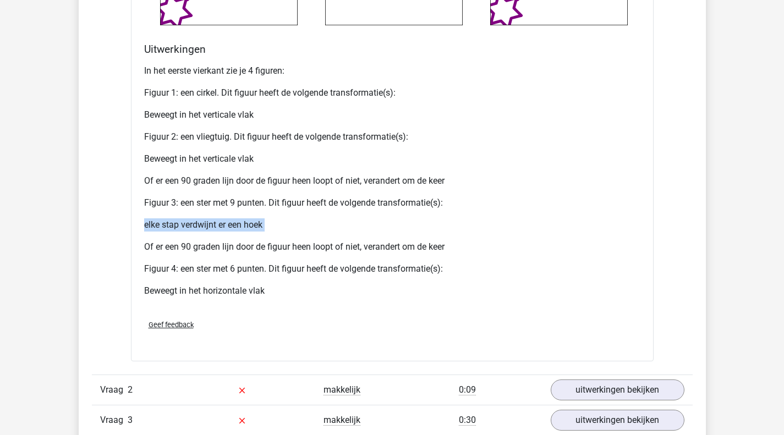
click at [237, 229] on p "elke stap verdwijnt er een hoek" at bounding box center [392, 224] width 496 height 13
click at [170, 246] on p "Of er een 90 graden lijn door de figuur heen loopt of niet, verandert om de keer" at bounding box center [392, 246] width 496 height 13
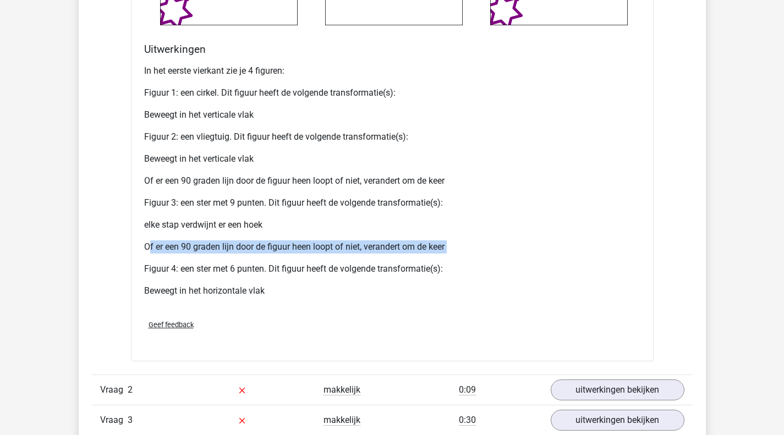
click at [170, 246] on p "Of er een 90 graden lijn door de figuur heen loopt of niet, verandert om de keer" at bounding box center [392, 246] width 496 height 13
click at [155, 268] on p "Figuur 4: een ster met 6 punten. Dit figuur heeft de volgende transformatie(s):" at bounding box center [392, 268] width 496 height 13
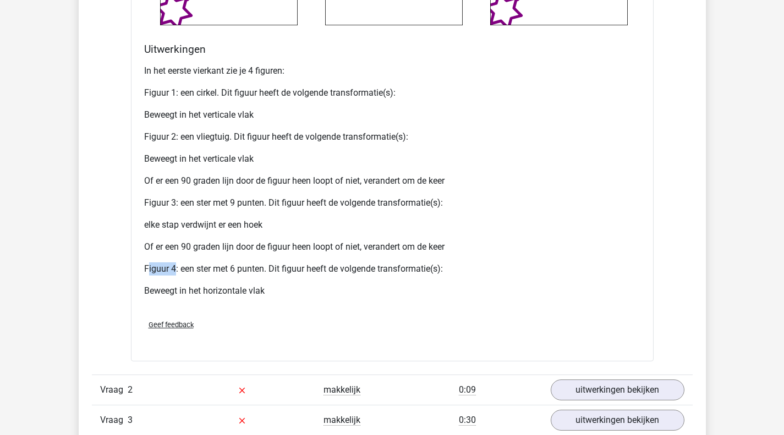
click at [155, 268] on p "Figuur 4: een ster met 6 punten. Dit figuur heeft de volgende transformatie(s):" at bounding box center [392, 268] width 496 height 13
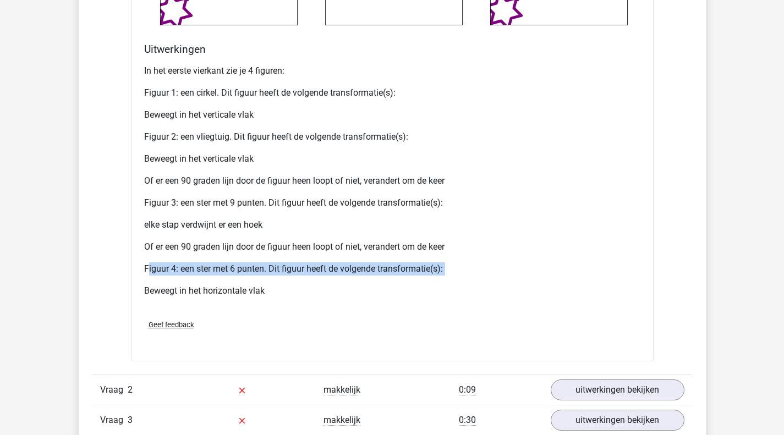
click at [155, 268] on p "Figuur 4: een ster met 6 punten. Dit figuur heeft de volgende transformatie(s):" at bounding box center [392, 268] width 496 height 13
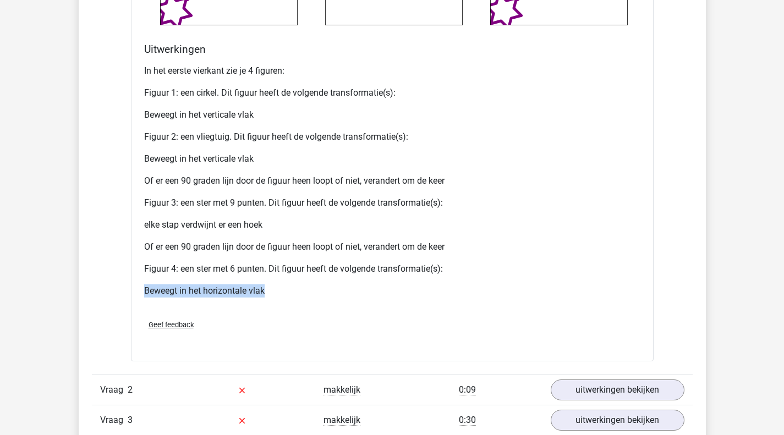
drag, startPoint x: 268, startPoint y: 290, endPoint x: 121, endPoint y: 289, distance: 146.9
click at [121, 289] on div "Vraag 1 gemiddeld 0:39 uitwerkingen bekijken Wat is de meest logische volgende …" at bounding box center [392, 115] width 584 height 1365
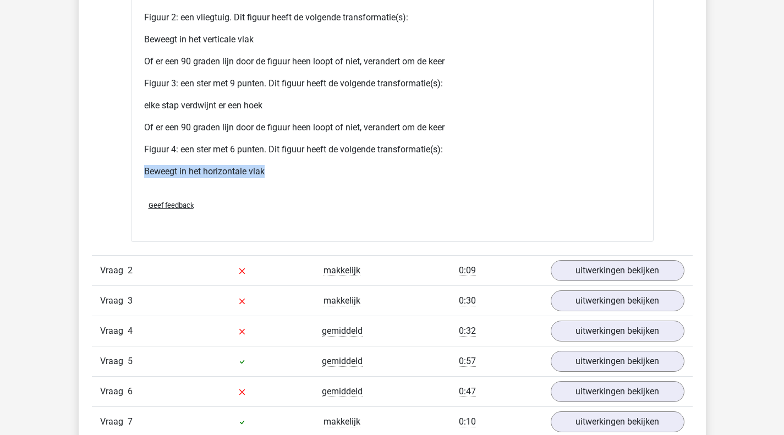
scroll to position [2091, 0]
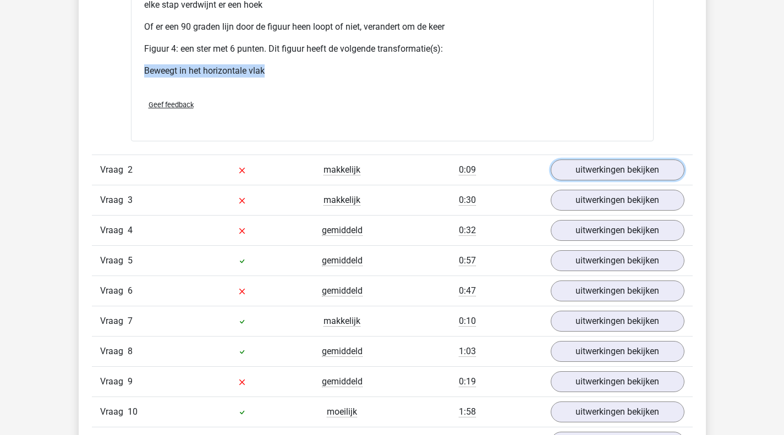
click at [607, 177] on link "uitwerkingen bekijken" at bounding box center [618, 170] width 134 height 21
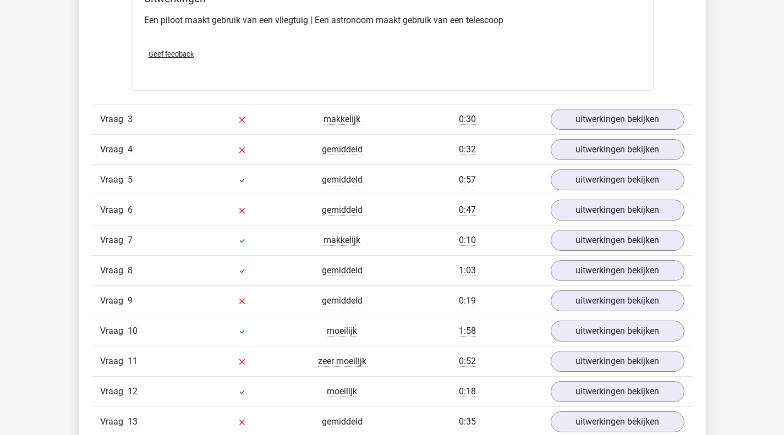
scroll to position [2421, 0]
click at [684, 119] on link "uitwerkingen bekijken" at bounding box center [618, 118] width 134 height 21
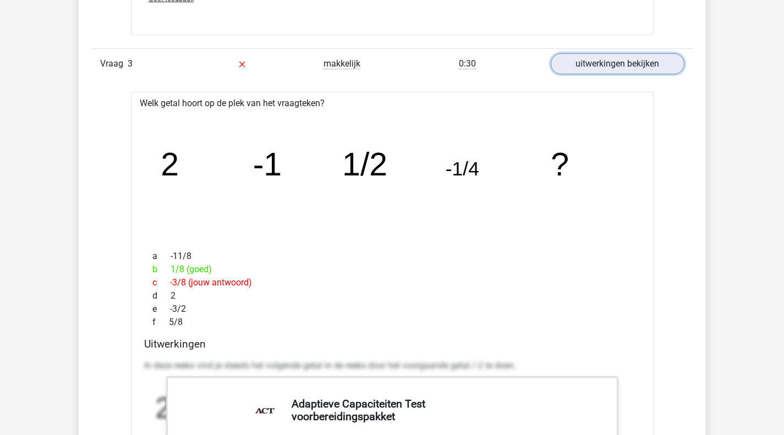
scroll to position [2586, 0]
